Goal: Transaction & Acquisition: Purchase product/service

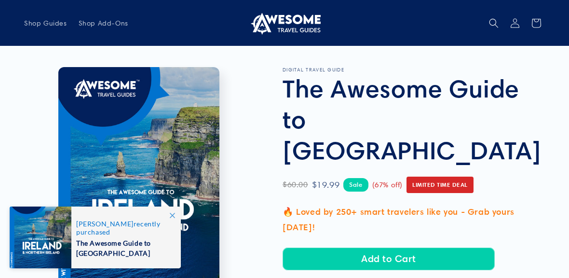
click at [34, 26] on span "Shop Guides" at bounding box center [45, 23] width 43 height 9
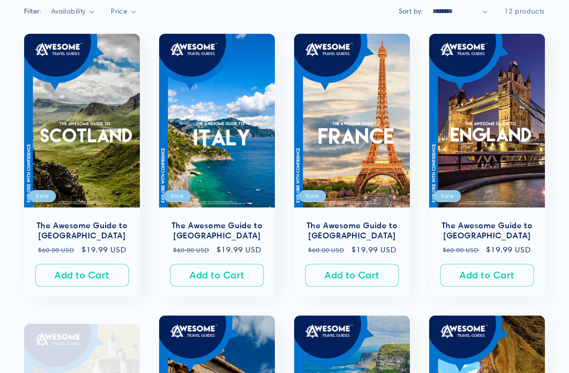
scroll to position [171, 0]
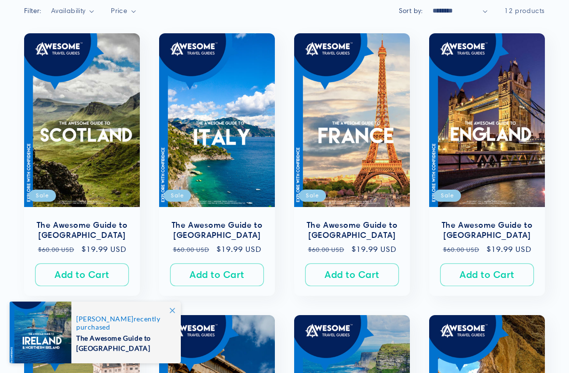
click at [87, 220] on link "The Awesome Guide to Scotland" at bounding box center [82, 230] width 96 height 20
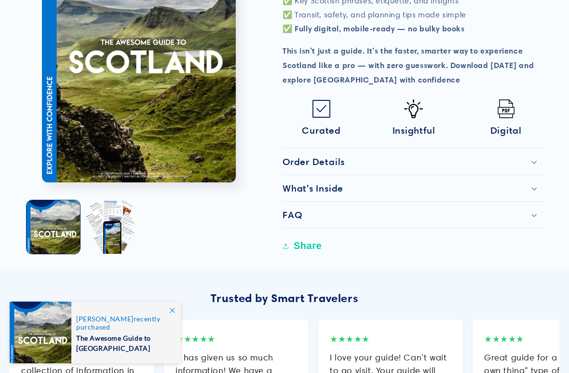
click at [110, 201] on button "Load image 2 in gallery view" at bounding box center [112, 228] width 54 height 54
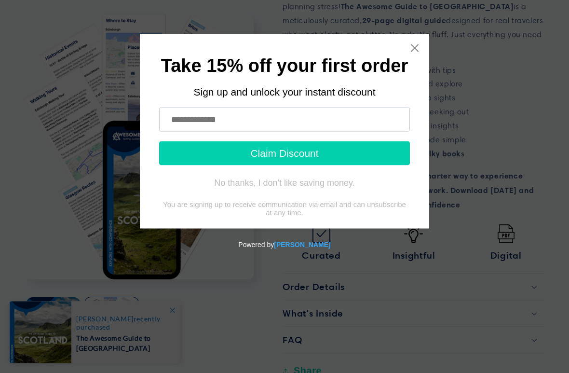
scroll to position [351, 0]
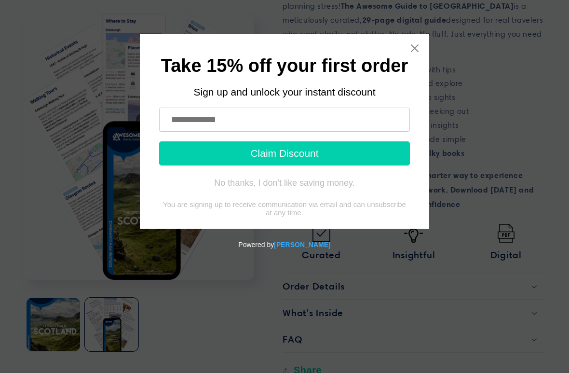
click at [414, 47] on icon "Close widget" at bounding box center [415, 48] width 8 height 8
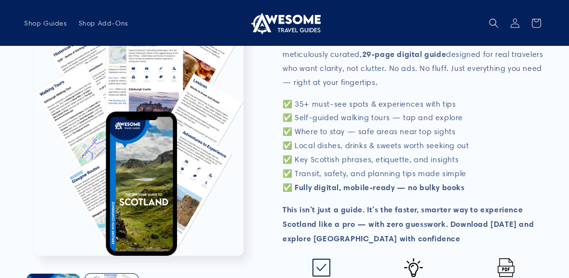
scroll to position [295, 0]
